Goal: Task Accomplishment & Management: Use online tool/utility

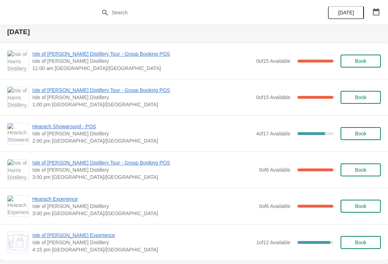
scroll to position [23, 0]
click at [377, 13] on icon "button" at bounding box center [375, 11] width 7 height 7
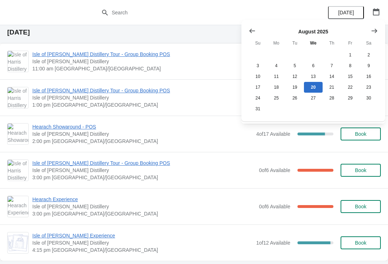
click at [377, 28] on icon "Show next month, September 2025" at bounding box center [373, 30] width 7 height 7
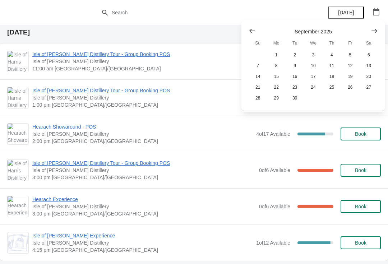
click at [67, 17] on div at bounding box center [194, 12] width 388 height 25
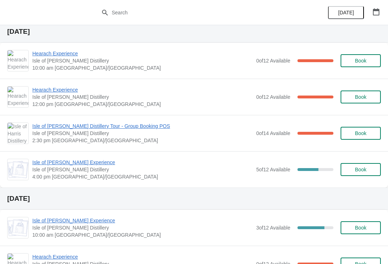
scroll to position [263, 0]
click at [374, 12] on icon "button" at bounding box center [375, 11] width 7 height 7
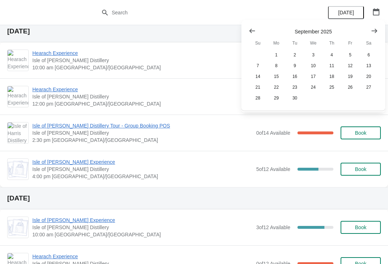
click at [373, 31] on icon "Show next month, October 2025" at bounding box center [373, 30] width 7 height 7
click at [256, 33] on button "Show previous month, September 2025" at bounding box center [251, 30] width 13 height 13
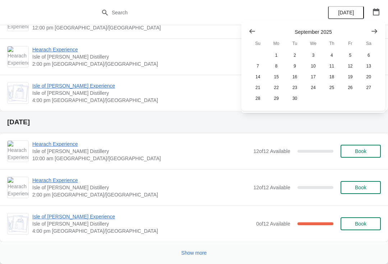
scroll to position [892, 0]
click at [376, 31] on icon "Show next month, October 2025" at bounding box center [374, 30] width 6 height 4
click at [256, 32] on button "Show previous month, September 2025" at bounding box center [251, 30] width 13 height 13
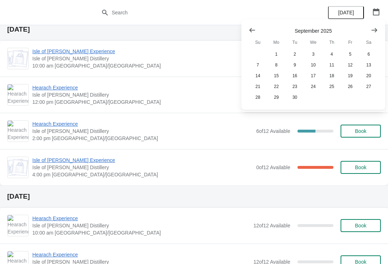
scroll to position [817, 0]
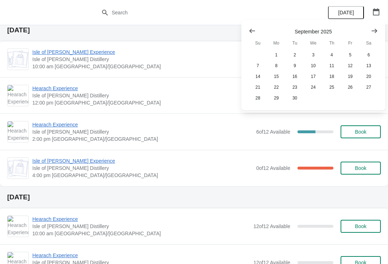
click at [373, 29] on icon "Show next month, October 2025" at bounding box center [373, 30] width 7 height 7
click at [257, 28] on button "Show previous month, September 2025" at bounding box center [251, 30] width 13 height 13
click at [276, 55] on button "1" at bounding box center [276, 55] width 18 height 11
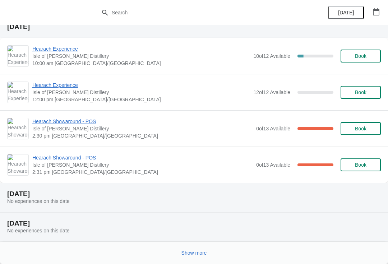
scroll to position [696, 0]
click at [378, 8] on icon "button" at bounding box center [375, 11] width 7 height 7
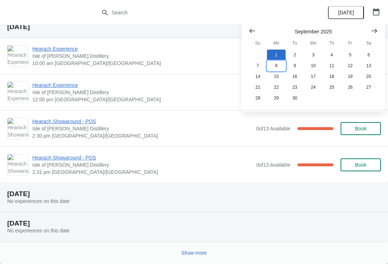
click at [278, 67] on button "8" at bounding box center [276, 65] width 18 height 11
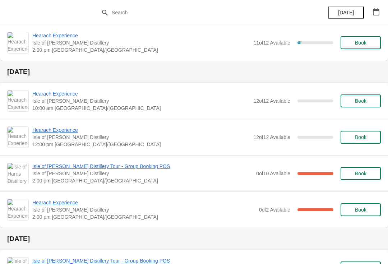
scroll to position [610, 0]
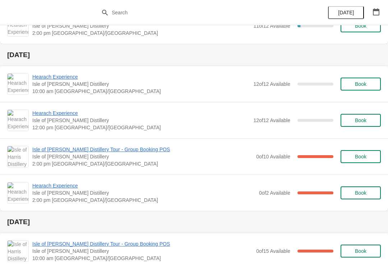
click at [381, 12] on button "button" at bounding box center [375, 11] width 13 height 13
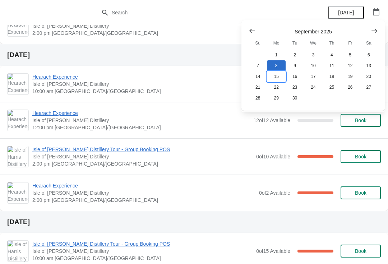
click at [277, 76] on button "15" at bounding box center [276, 76] width 18 height 11
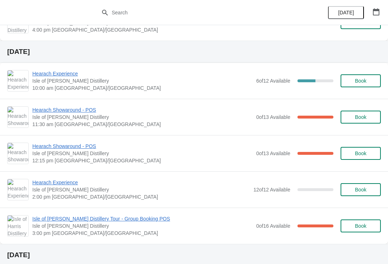
scroll to position [373, 0]
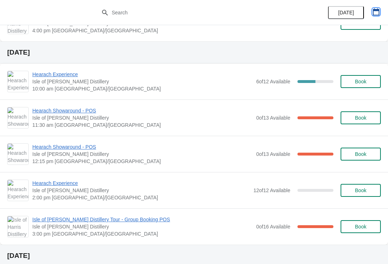
click at [377, 13] on icon "button" at bounding box center [375, 11] width 7 height 7
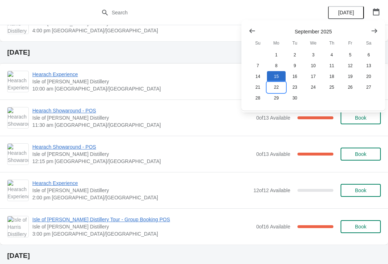
click at [277, 85] on button "22" at bounding box center [276, 87] width 18 height 11
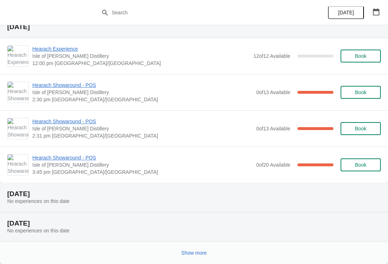
scroll to position [551, 0]
click at [197, 254] on span "Show more" at bounding box center [193, 253] width 25 height 6
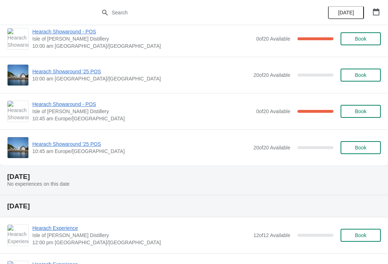
scroll to position [1519, 0]
click at [376, 13] on icon "button" at bounding box center [375, 11] width 7 height 7
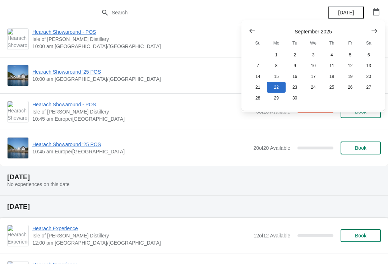
click at [251, 30] on icon "Show previous month, August 2025" at bounding box center [252, 31] width 6 height 4
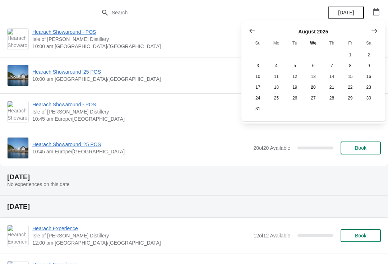
click at [375, 28] on icon "Show next month, September 2025" at bounding box center [373, 30] width 7 height 7
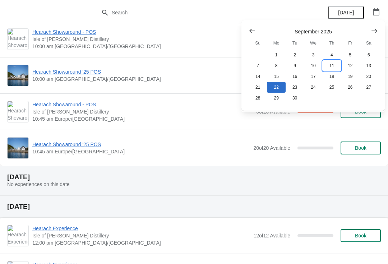
click at [330, 64] on button "11" at bounding box center [331, 65] width 18 height 11
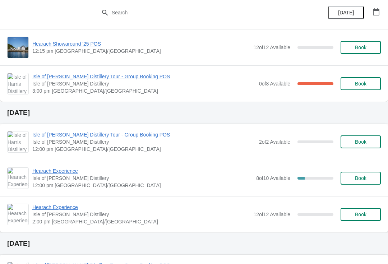
scroll to position [0, 0]
